Goal: Check status: Check status

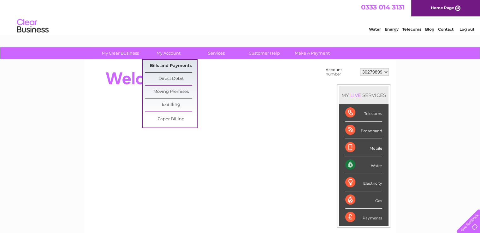
click at [167, 61] on link "Bills and Payments" at bounding box center [171, 66] width 52 height 13
click at [167, 66] on link "Bills and Payments" at bounding box center [171, 66] width 52 height 13
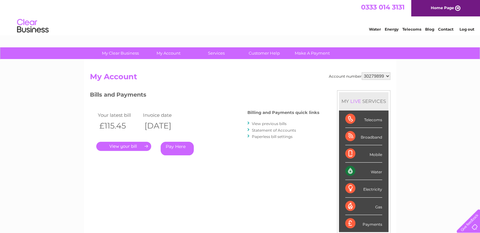
click at [133, 144] on link "." at bounding box center [123, 146] width 55 height 9
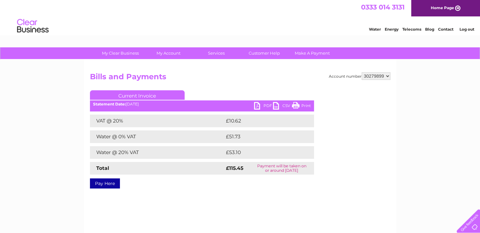
click at [475, 92] on div "My Clear Business Login Details My Details My Preferences Link Account My Accou…" at bounding box center [240, 195] width 480 height 297
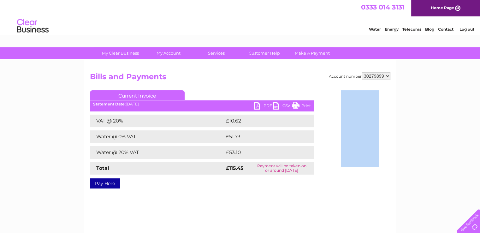
click at [475, 92] on div "My Clear Business Login Details My Details My Preferences Link Account My Accou…" at bounding box center [240, 195] width 480 height 297
